Goal: Information Seeking & Learning: Learn about a topic

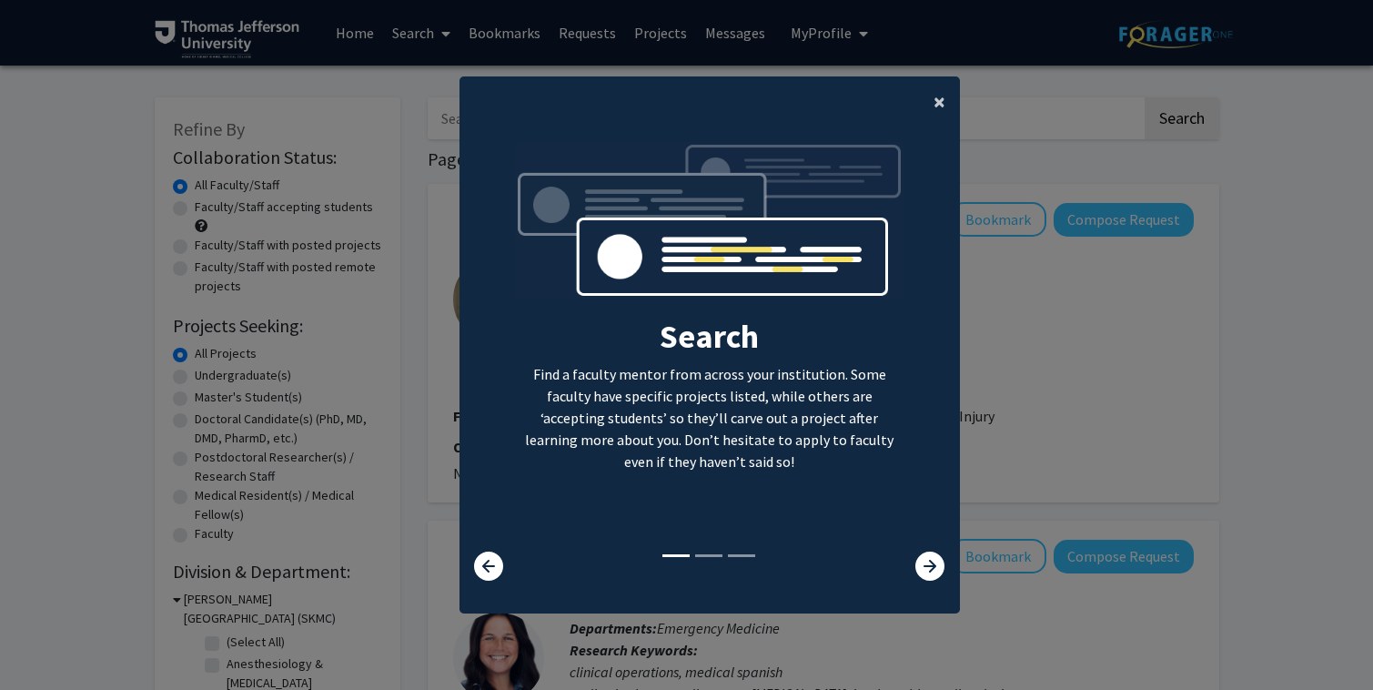
click at [943, 101] on span "×" at bounding box center [940, 101] width 12 height 28
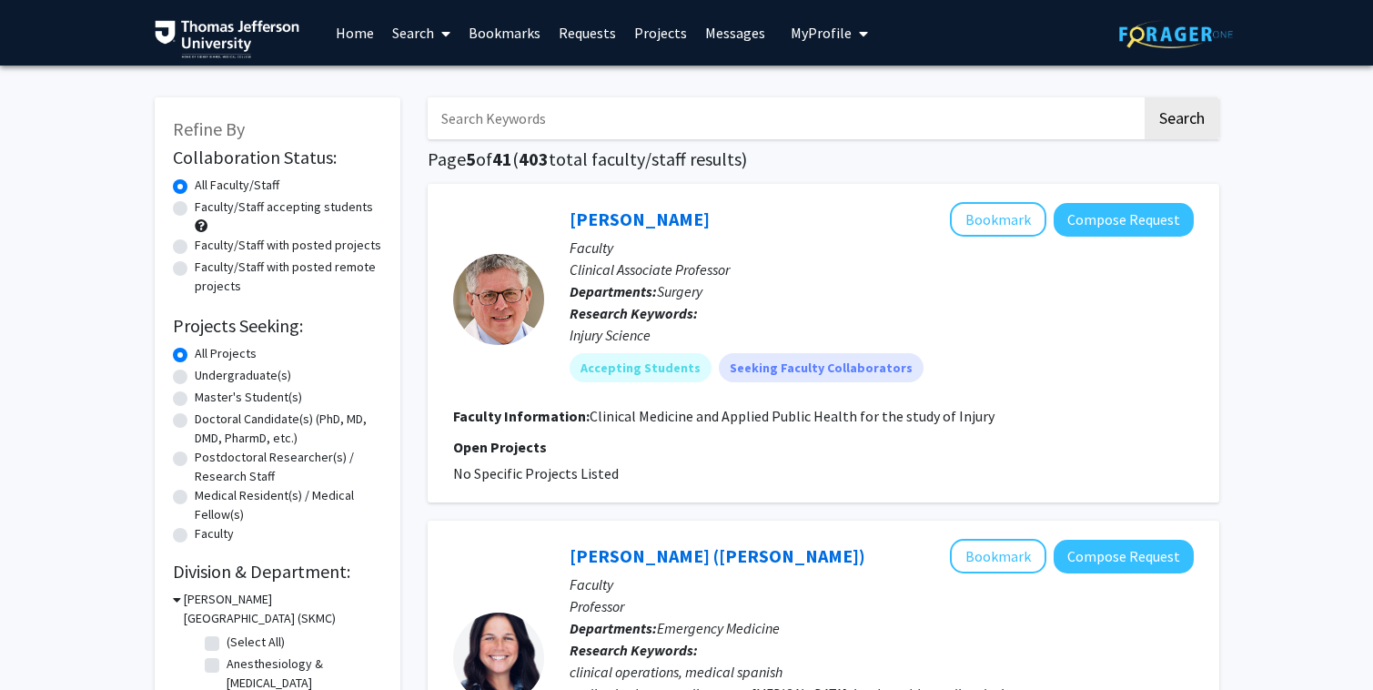
click at [540, 113] on input "Search Keywords" at bounding box center [785, 118] width 714 height 42
type input "o"
type input "["
click at [1145, 97] on button "Search" at bounding box center [1182, 118] width 75 height 42
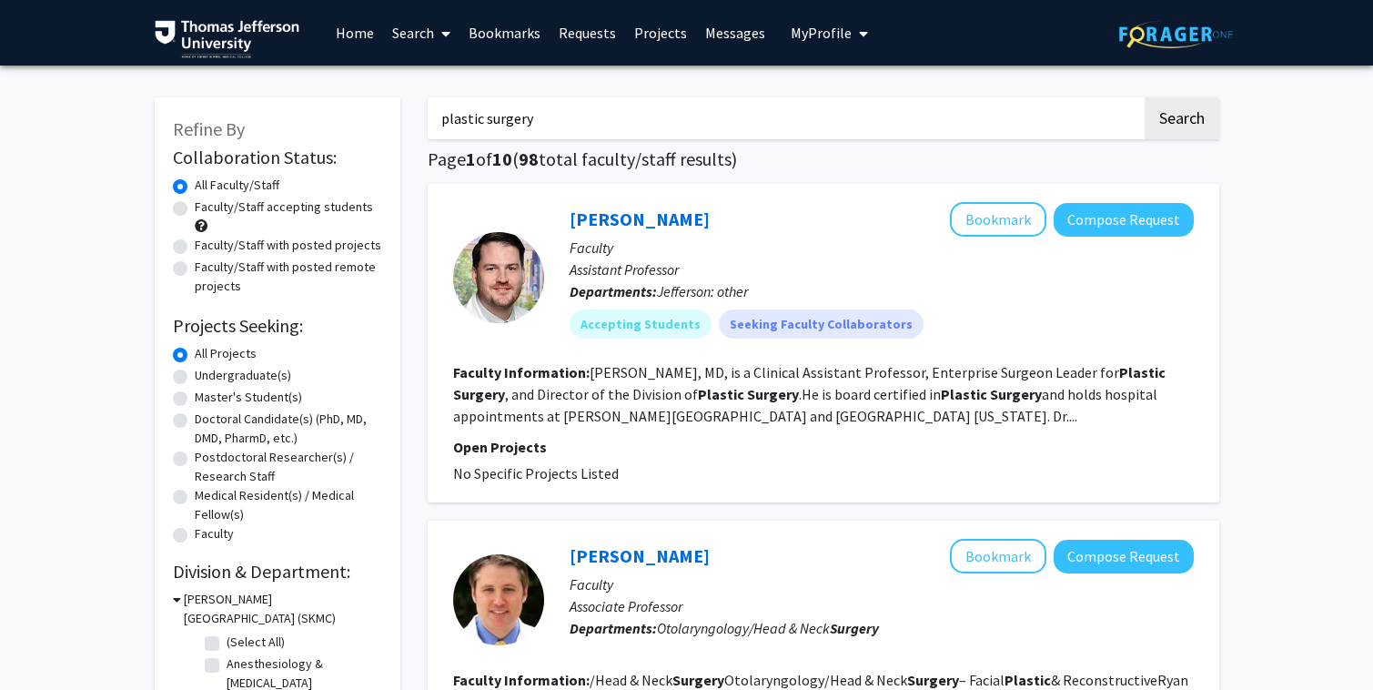
click at [908, 415] on fg-read-more "Jenkins, MD, is a Clinical Assistant Professor, Enterprise Surgeon Leader for P…" at bounding box center [809, 394] width 712 height 62
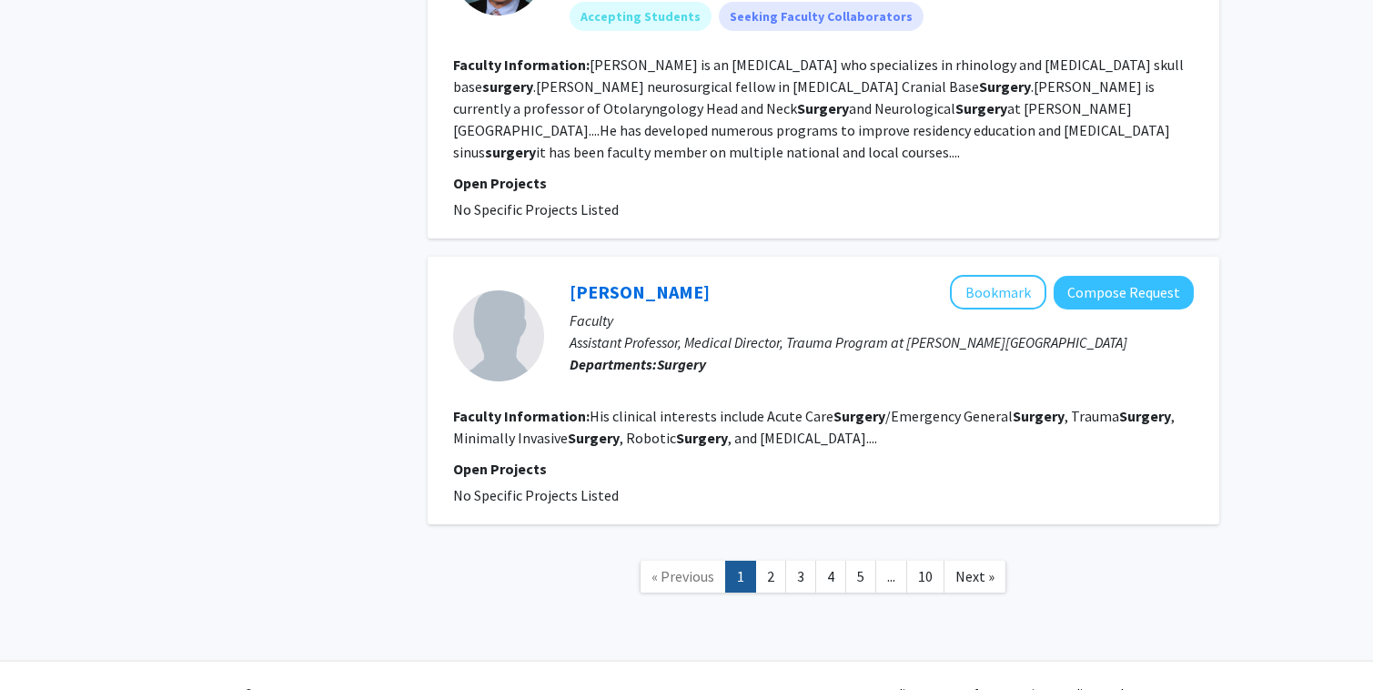
scroll to position [3599, 0]
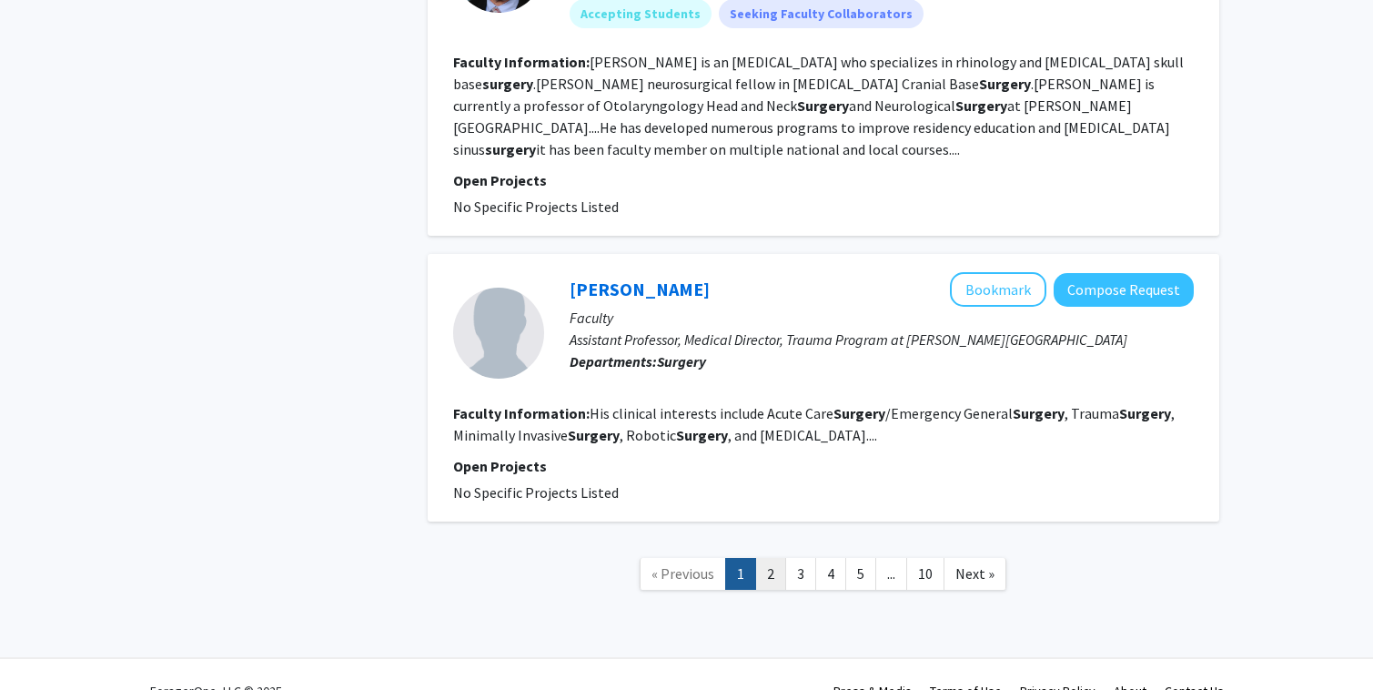
click at [783, 572] on link "2" at bounding box center [770, 574] width 31 height 32
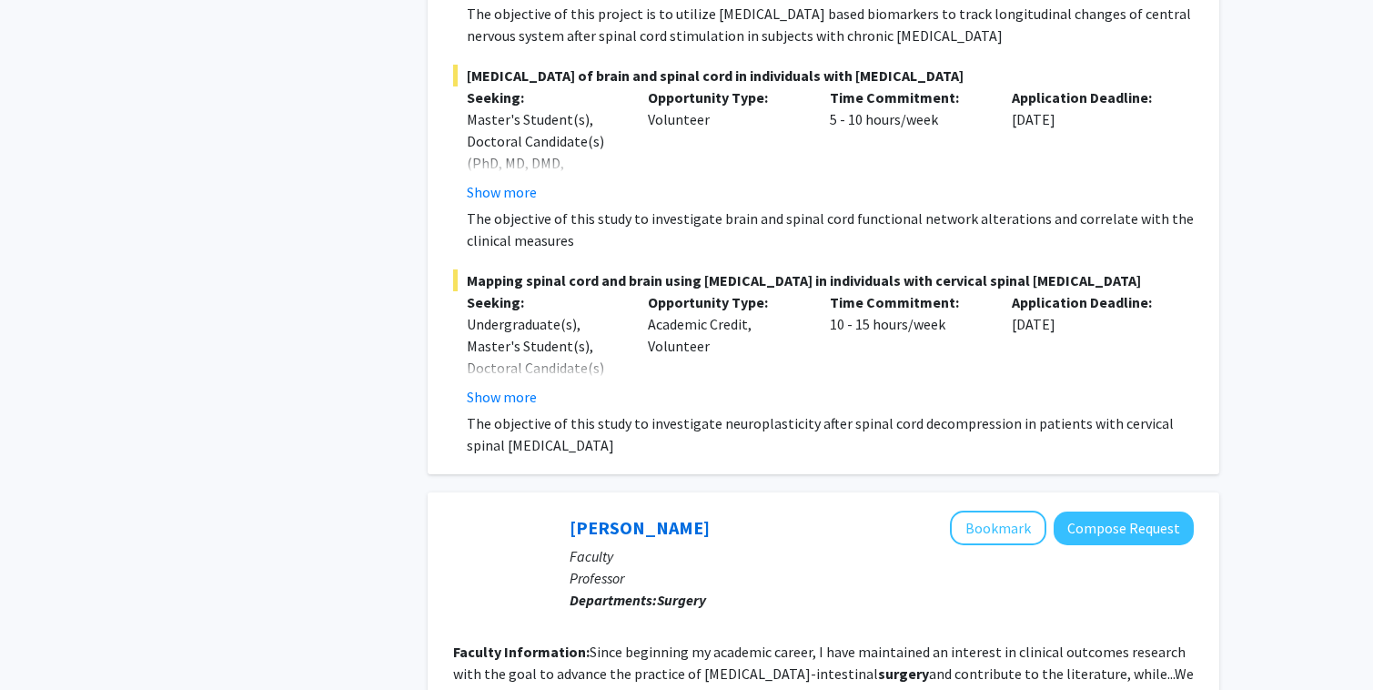
scroll to position [4130, 0]
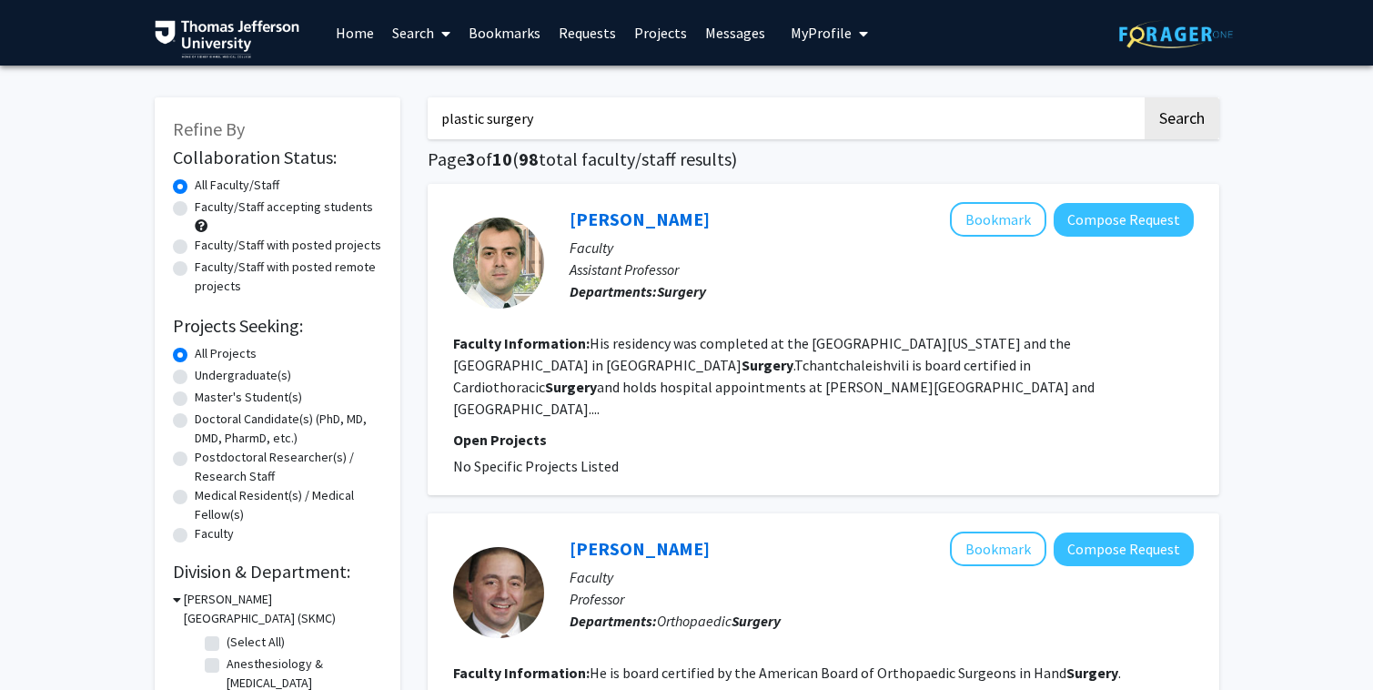
drag, startPoint x: 554, startPoint y: 124, endPoint x: 399, endPoint y: 106, distance: 155.8
type input "head and neck surgery"
click at [1145, 97] on button "Search" at bounding box center [1182, 118] width 75 height 42
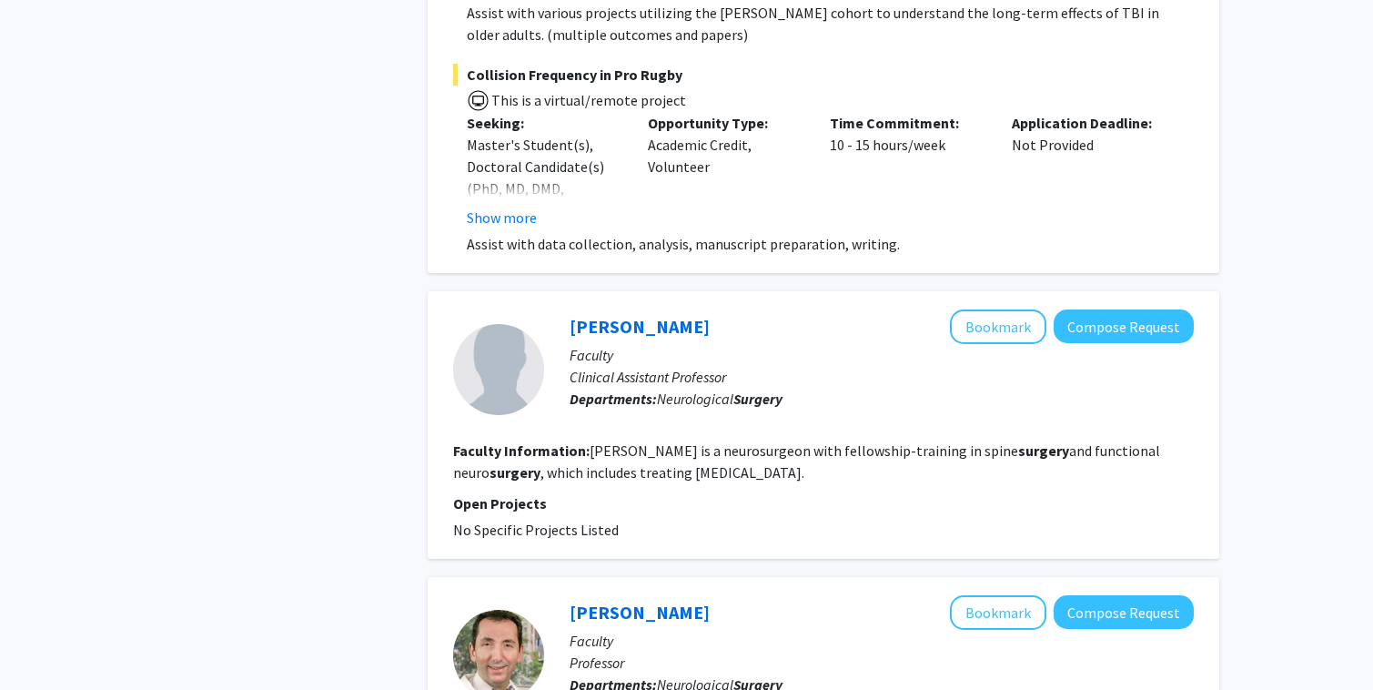
scroll to position [3835, 0]
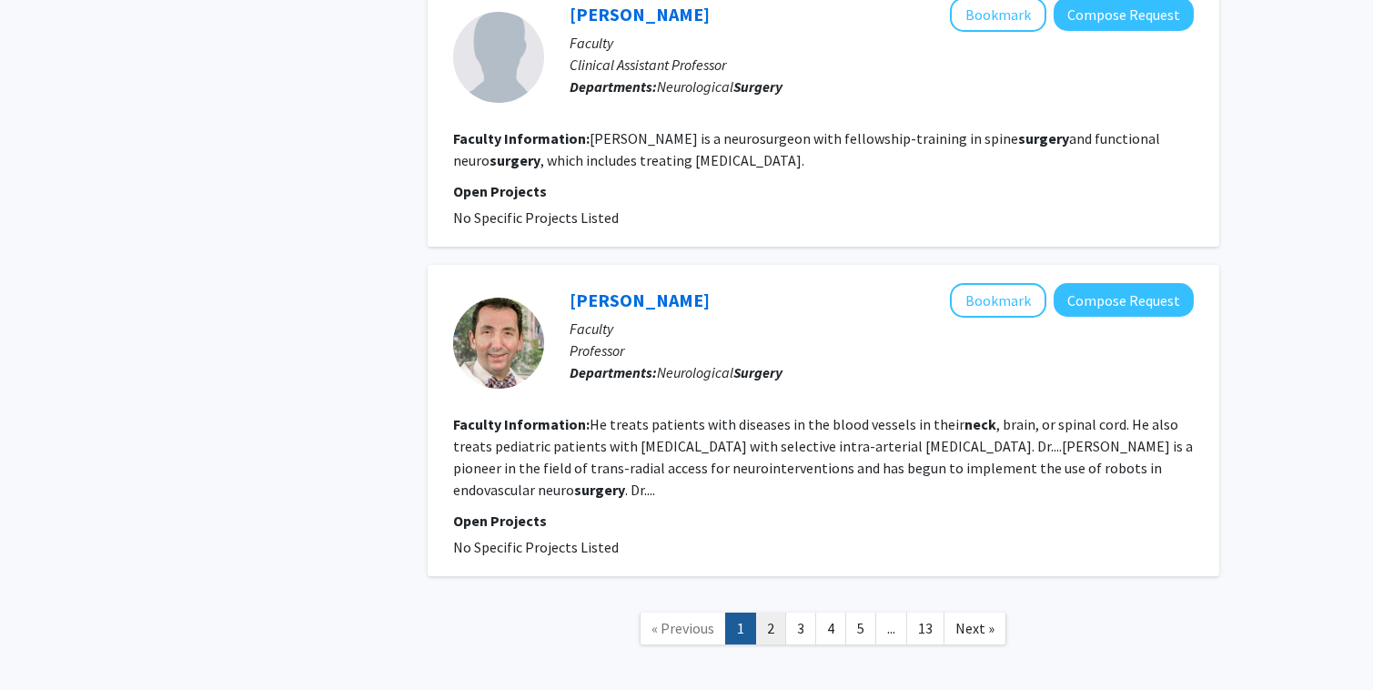
click at [772, 612] on link "2" at bounding box center [770, 628] width 31 height 32
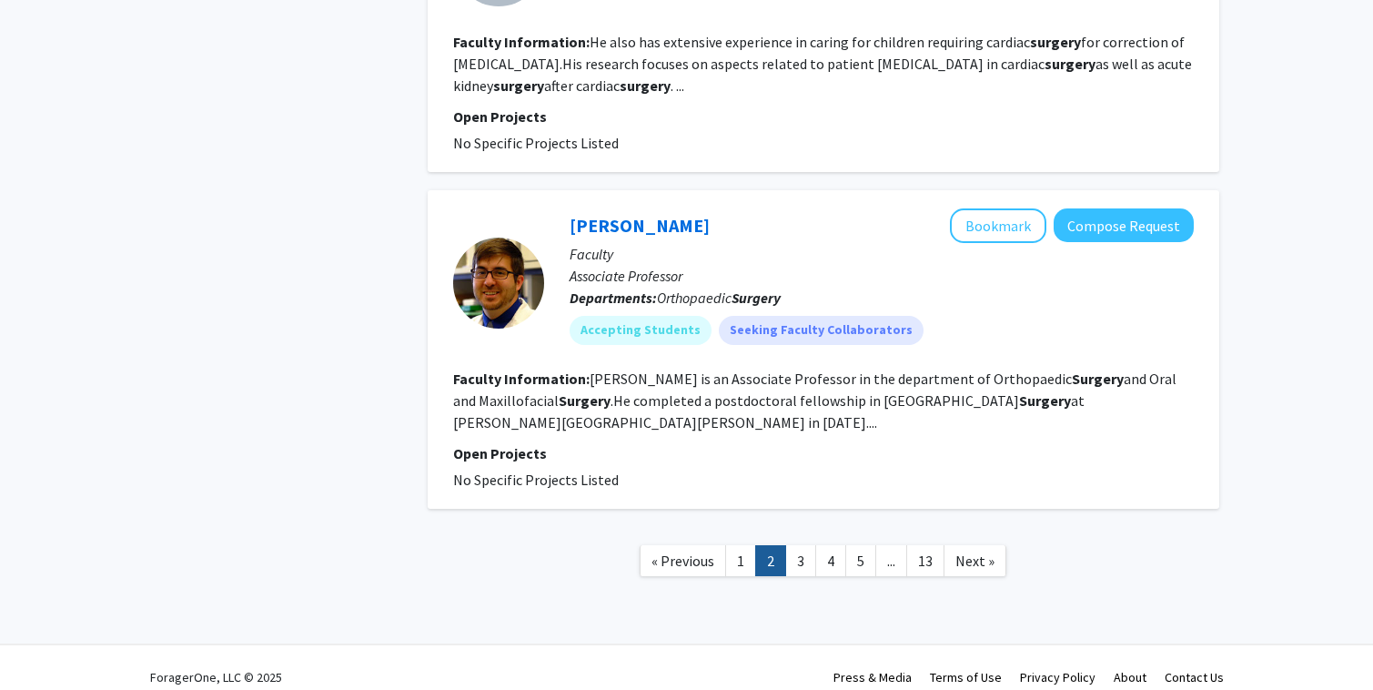
scroll to position [7175, 0]
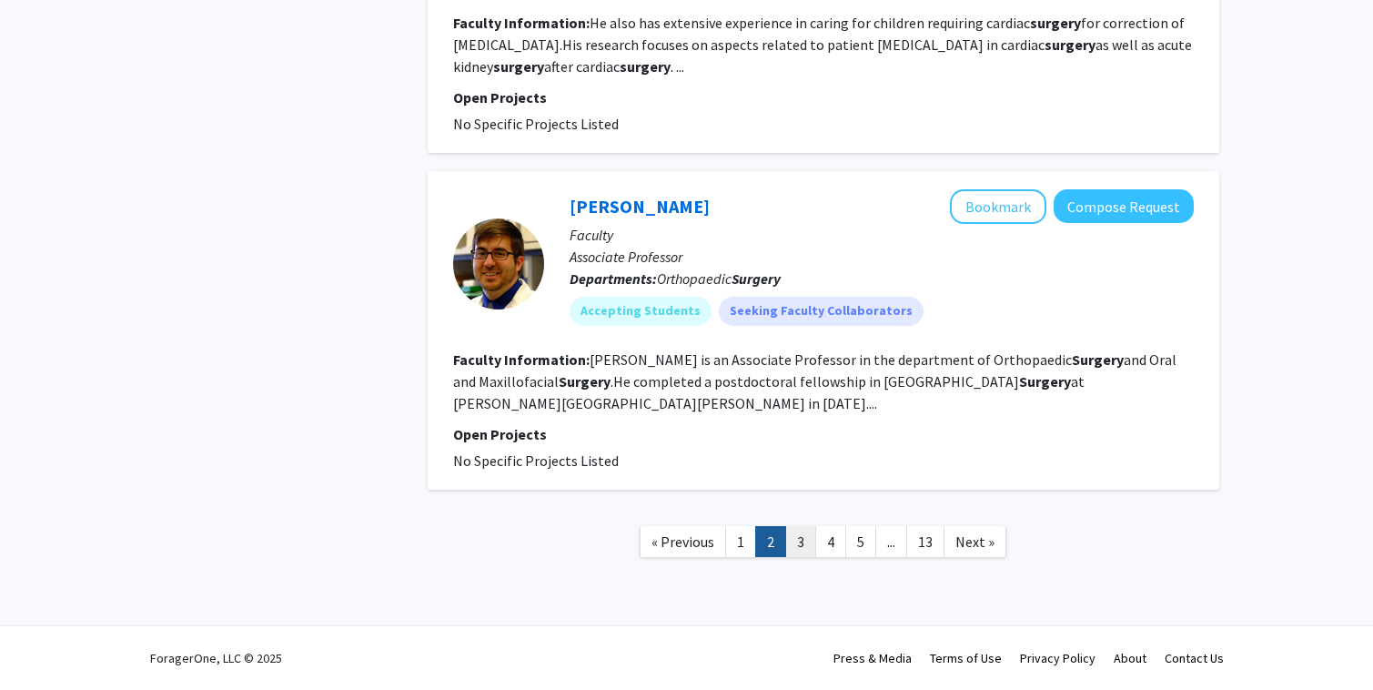
click at [800, 539] on link "3" at bounding box center [800, 542] width 31 height 32
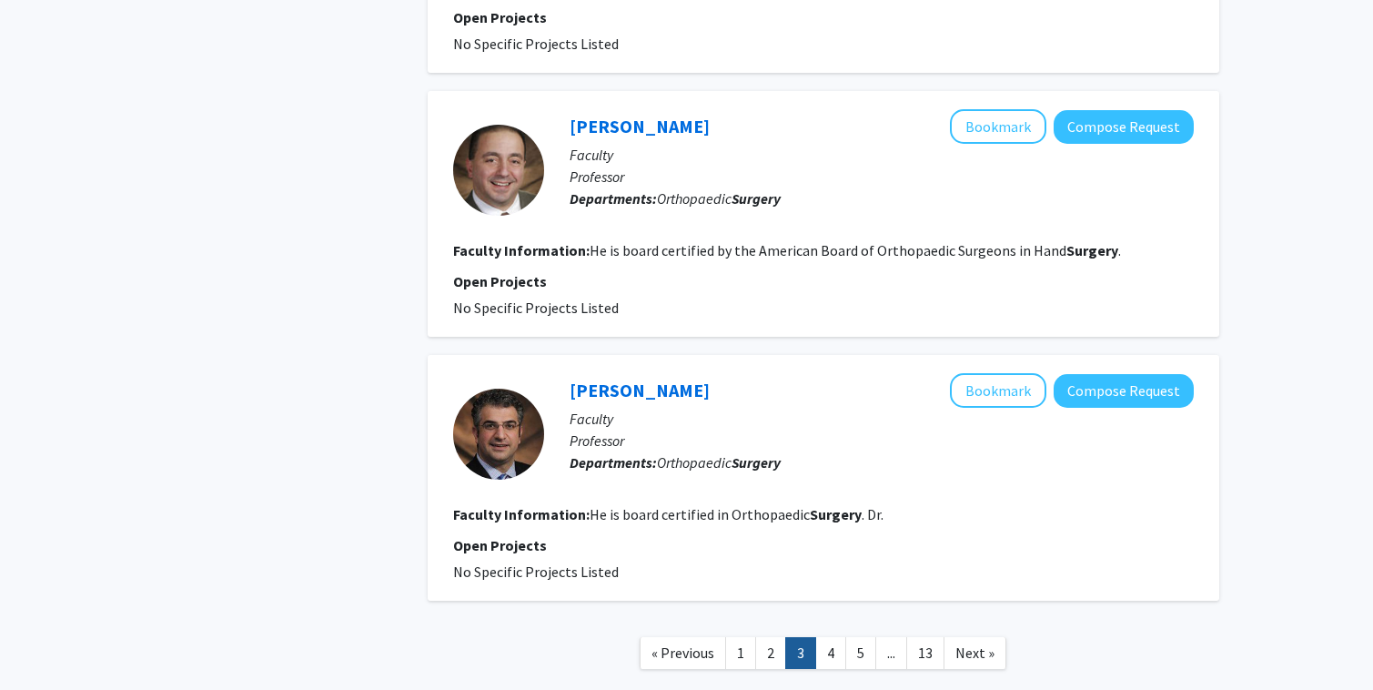
scroll to position [3290, 0]
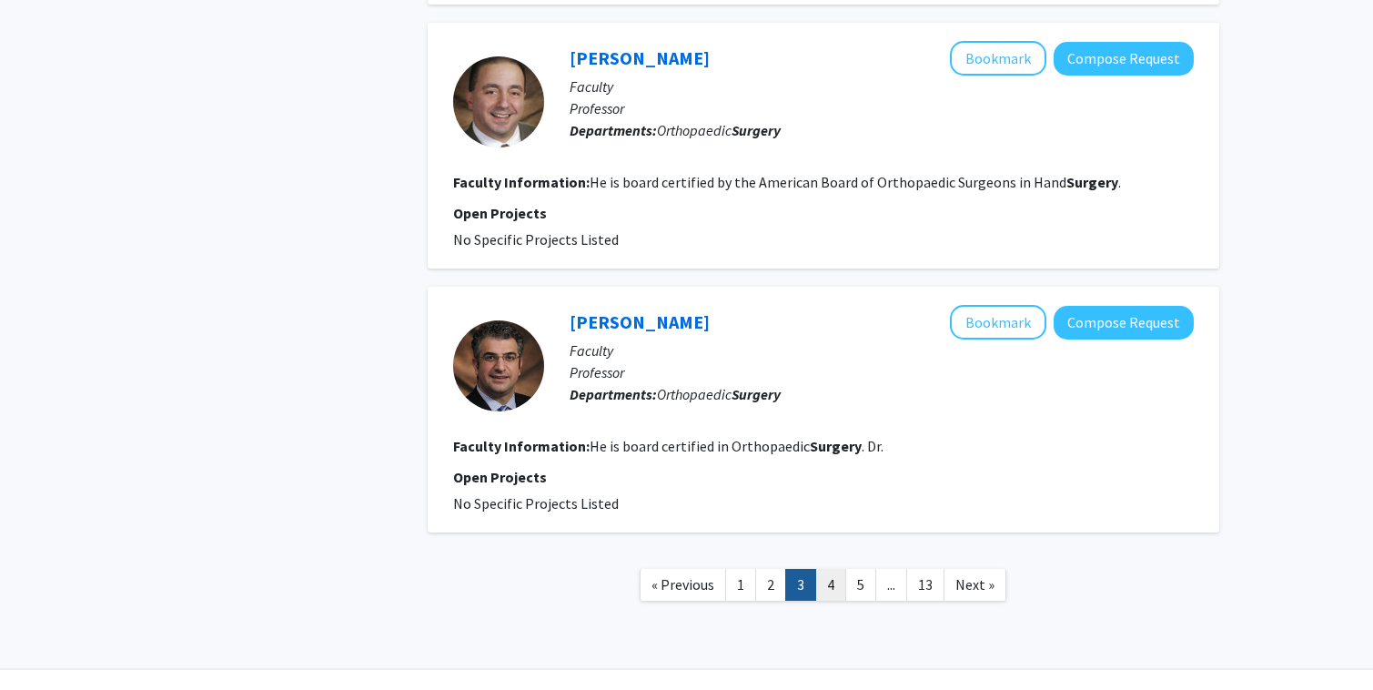
click at [834, 569] on link "4" at bounding box center [830, 585] width 31 height 32
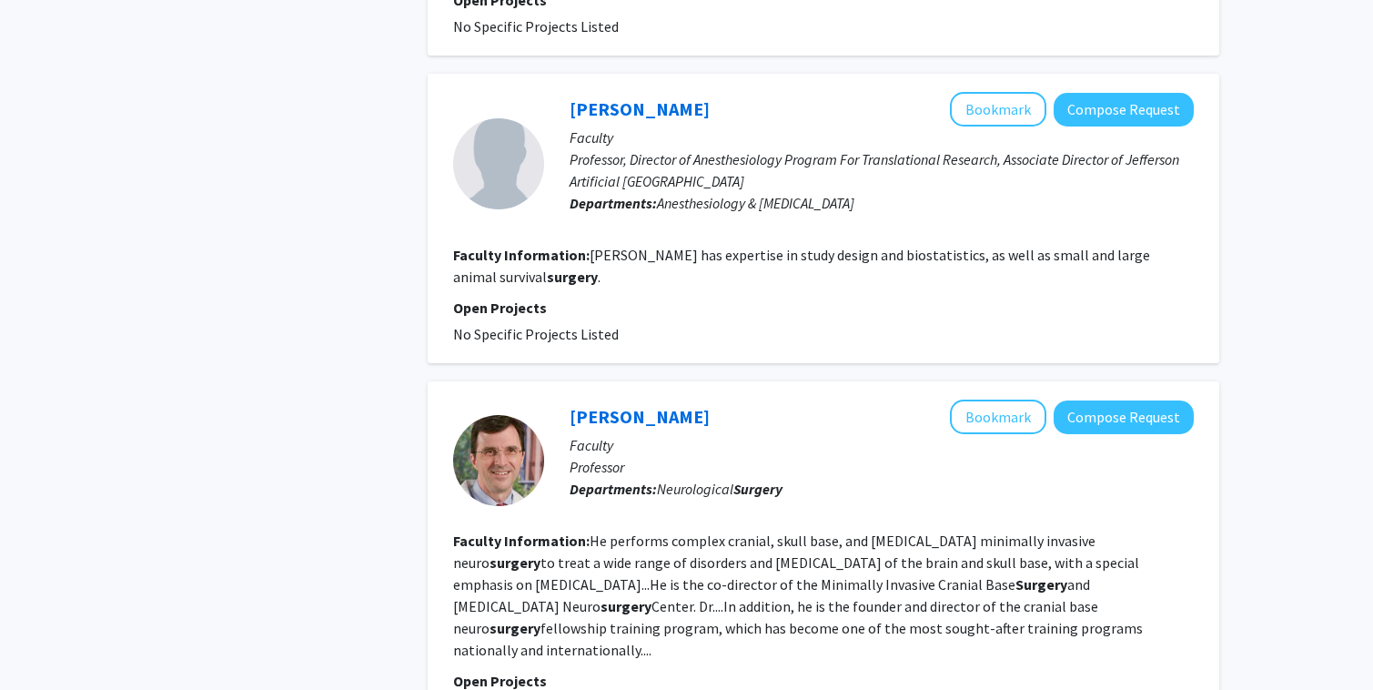
scroll to position [1978, 0]
